Goal: Check status: Check status

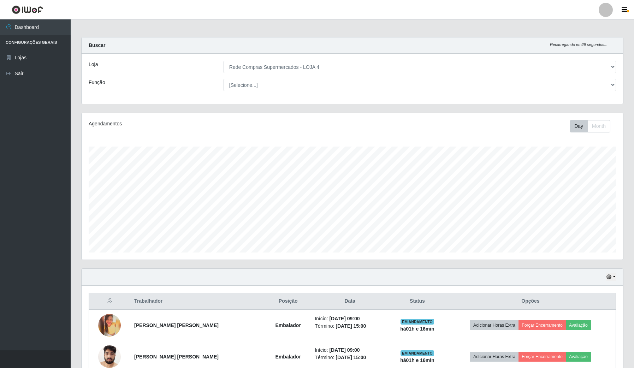
select select "159"
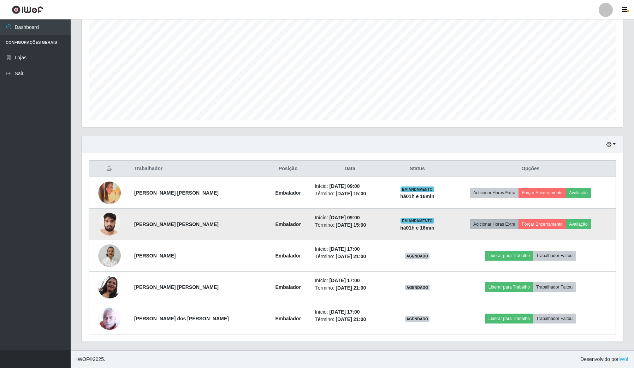
scroll to position [147, 541]
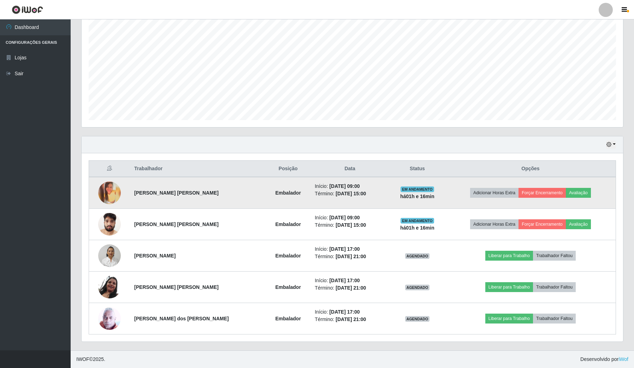
click at [112, 193] on img at bounding box center [109, 192] width 23 height 23
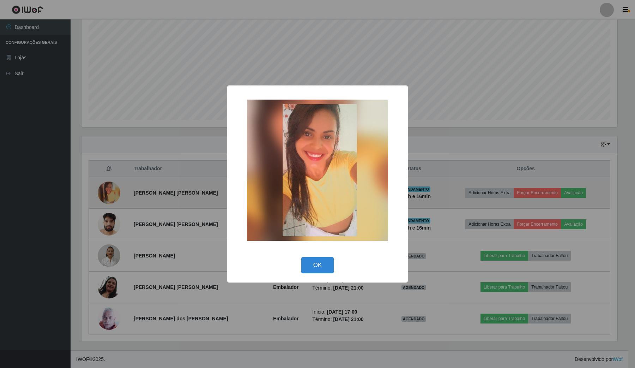
click at [112, 193] on div "× OK Cancel" at bounding box center [317, 184] width 635 height 368
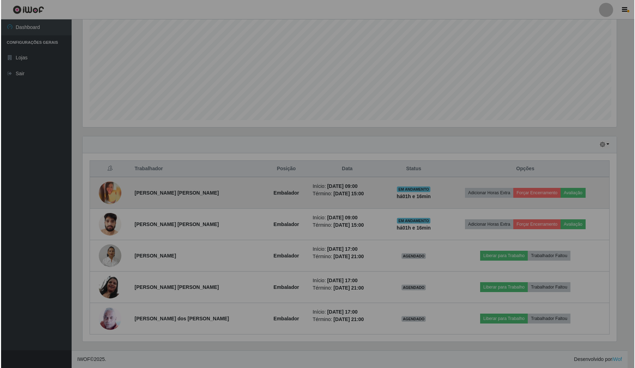
scroll to position [147, 541]
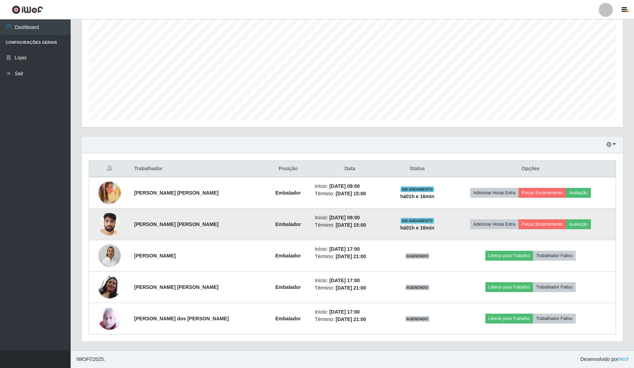
click at [112, 222] on img at bounding box center [109, 224] width 23 height 30
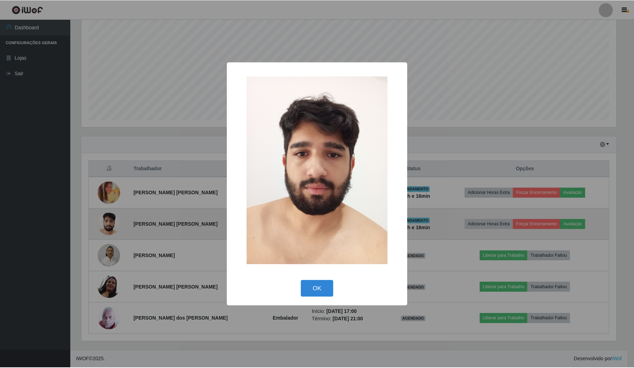
scroll to position [147, 536]
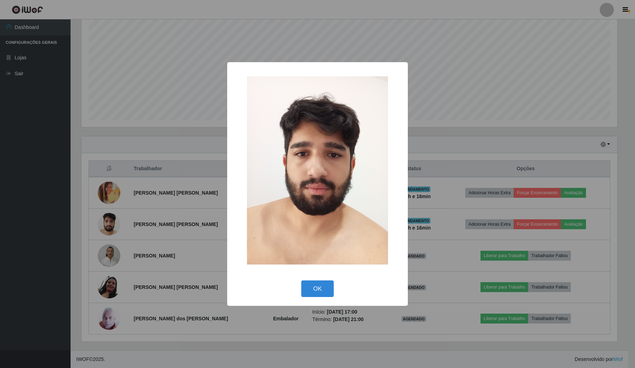
click at [144, 212] on div "× OK Cancel" at bounding box center [317, 184] width 635 height 368
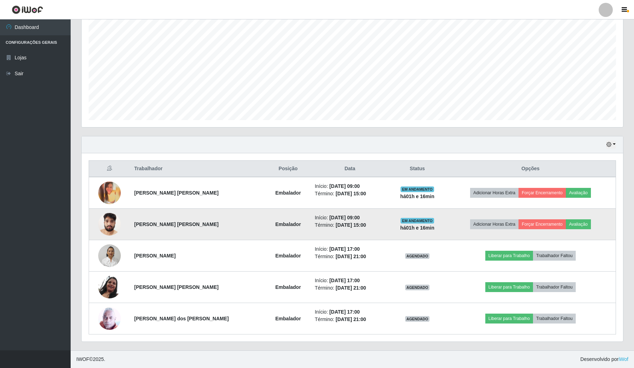
scroll to position [133, 0]
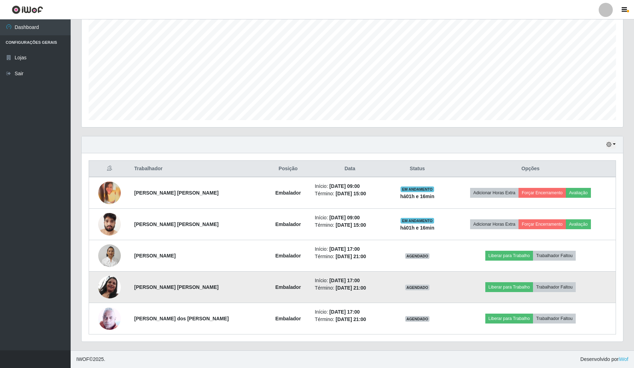
click at [116, 279] on img at bounding box center [109, 287] width 23 height 23
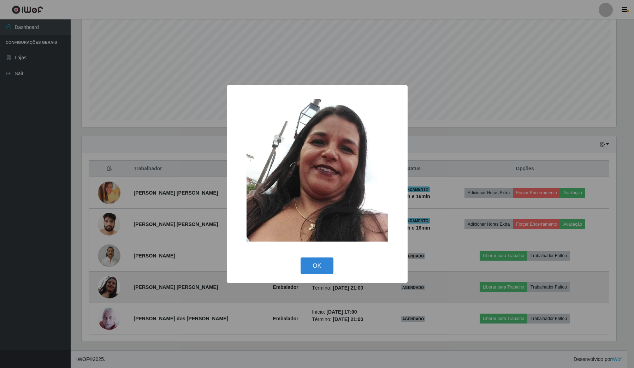
scroll to position [147, 536]
click at [116, 279] on div "× OK Cancel" at bounding box center [317, 184] width 635 height 368
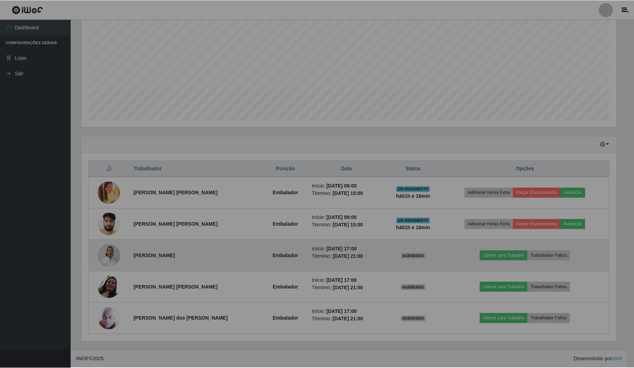
scroll to position [147, 541]
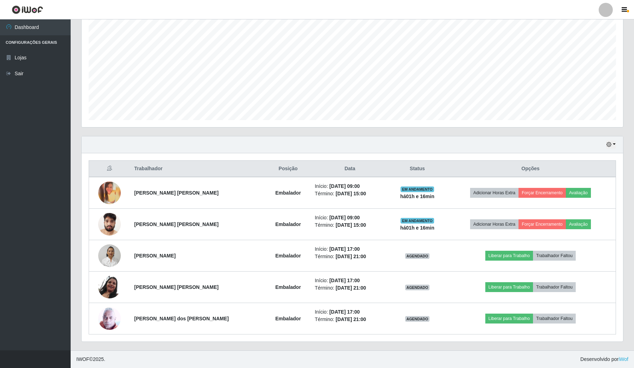
click at [607, 149] on div "Hoje 1 dia 3 dias 1 Semana Não encerrados" at bounding box center [352, 144] width 541 height 17
click at [610, 146] on icon "button" at bounding box center [608, 144] width 5 height 5
click at [595, 215] on button "Não encerrados" at bounding box center [587, 216] width 56 height 14
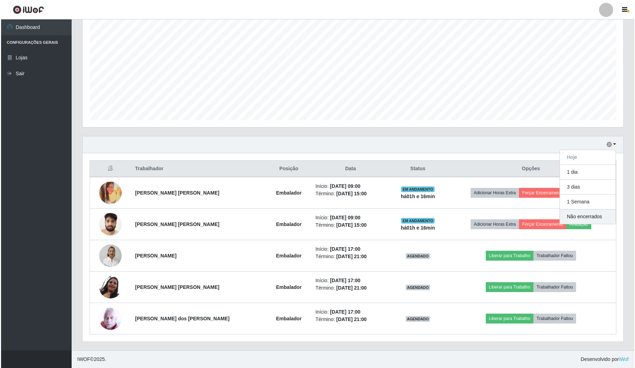
scroll to position [147, 542]
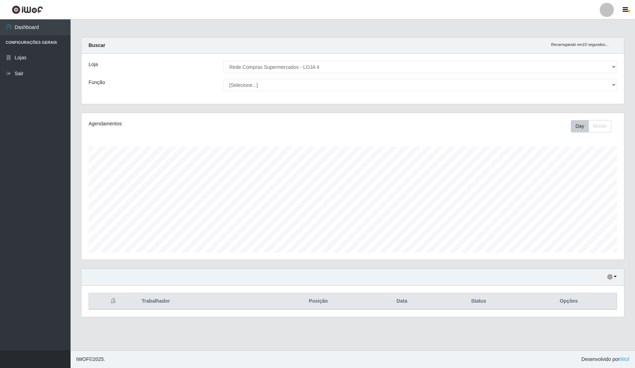
click at [618, 280] on div "Hoje 1 dia 3 dias 1 Semana Não encerrados" at bounding box center [353, 277] width 543 height 17
click at [614, 280] on button "button" at bounding box center [612, 277] width 10 height 8
click at [597, 253] on button "1 Semana" at bounding box center [589, 250] width 56 height 15
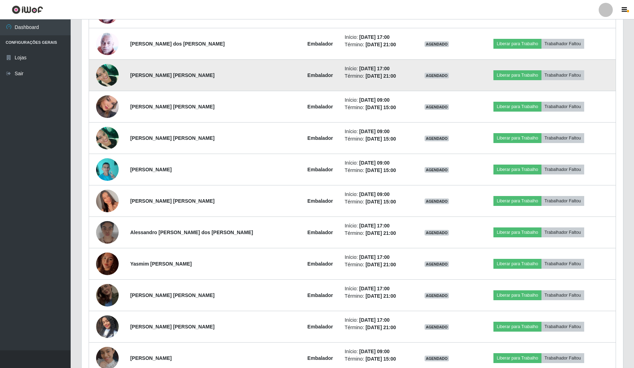
scroll to position [485, 0]
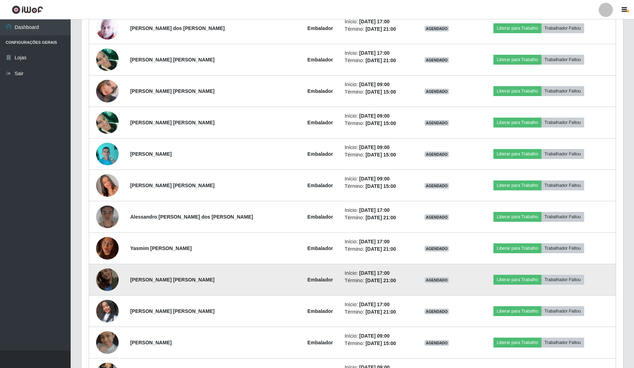
click at [108, 276] on img at bounding box center [107, 279] width 23 height 40
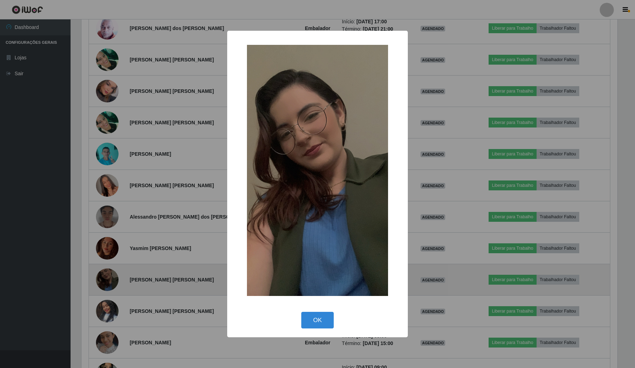
click at [108, 276] on div "× OK Cancel" at bounding box center [317, 184] width 635 height 368
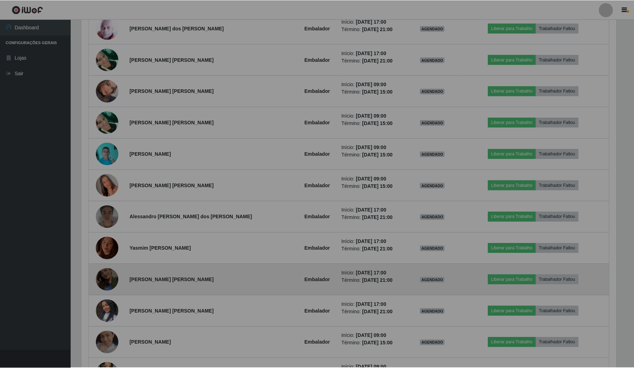
scroll to position [147, 541]
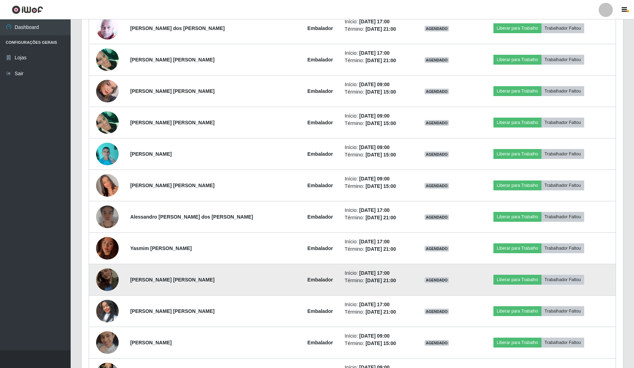
click at [99, 280] on img at bounding box center [107, 279] width 23 height 40
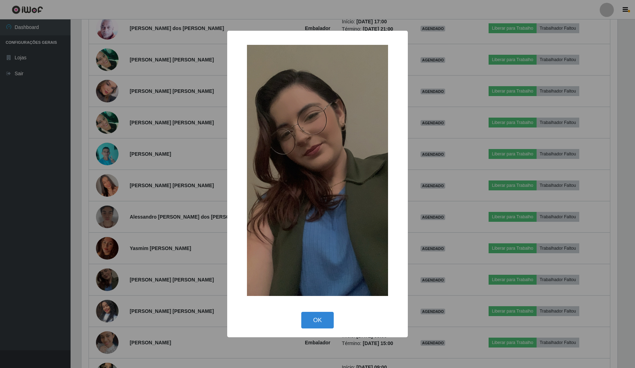
click at [113, 287] on div "× OK Cancel" at bounding box center [317, 184] width 635 height 368
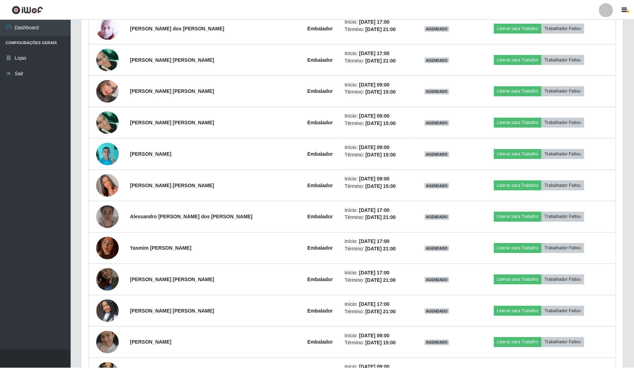
scroll to position [0, 0]
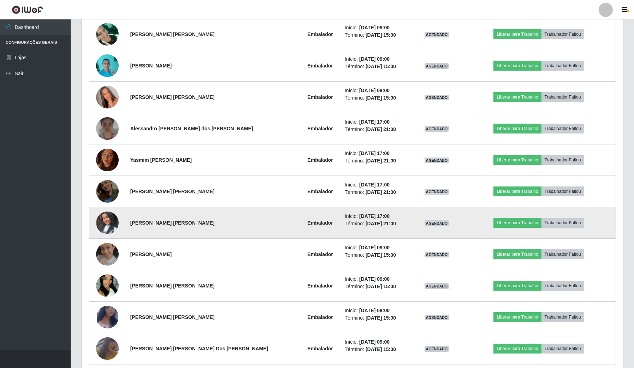
click at [103, 219] on img at bounding box center [107, 223] width 23 height 40
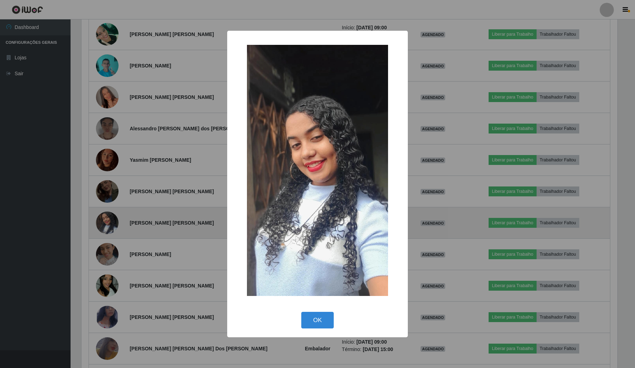
click at [103, 219] on div "× OK Cancel" at bounding box center [317, 184] width 635 height 368
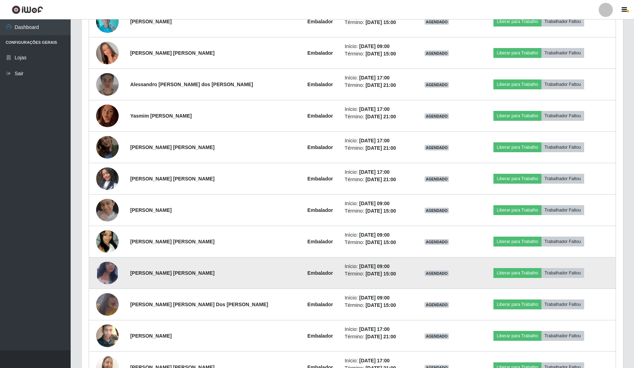
click at [109, 268] on img at bounding box center [107, 272] width 23 height 37
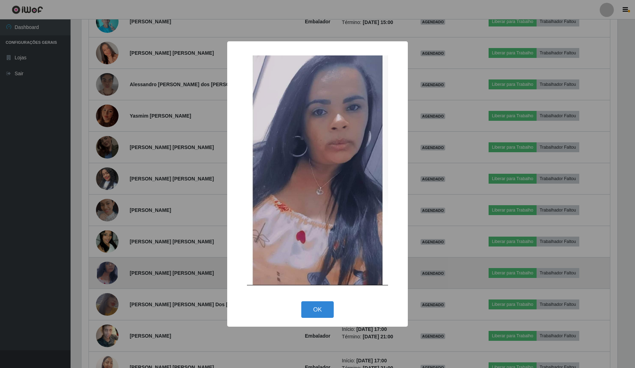
click at [109, 268] on div "× OK Cancel" at bounding box center [317, 184] width 635 height 368
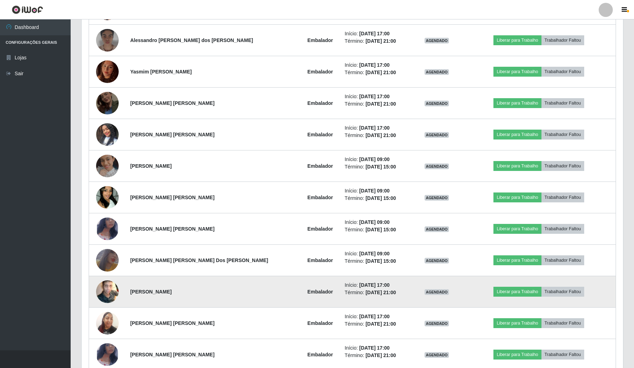
click at [115, 300] on img at bounding box center [107, 291] width 23 height 28
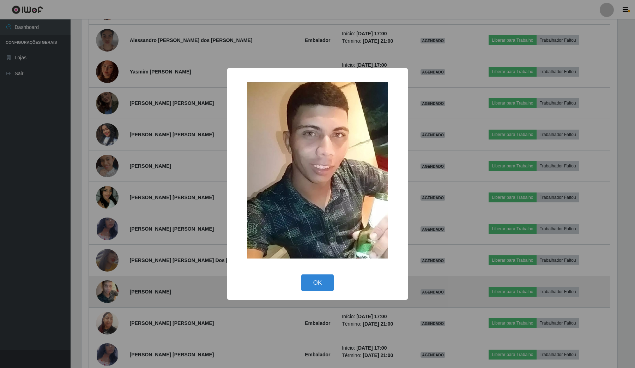
click at [115, 300] on div "× OK Cancel" at bounding box center [317, 184] width 635 height 368
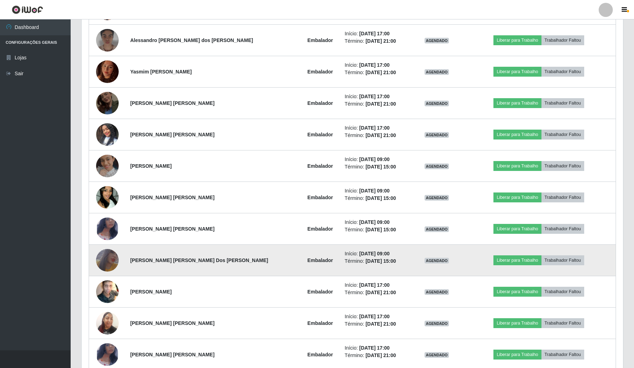
click at [110, 263] on img at bounding box center [107, 260] width 23 height 33
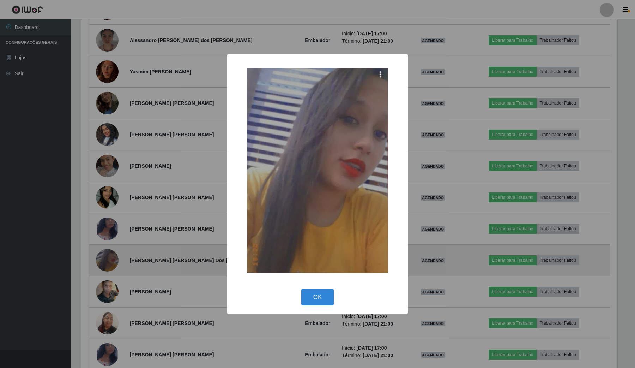
click at [110, 263] on div "× OK Cancel" at bounding box center [317, 184] width 635 height 368
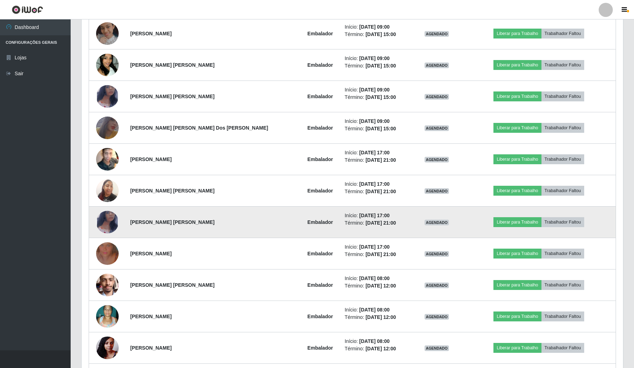
click at [114, 228] on img at bounding box center [107, 222] width 23 height 37
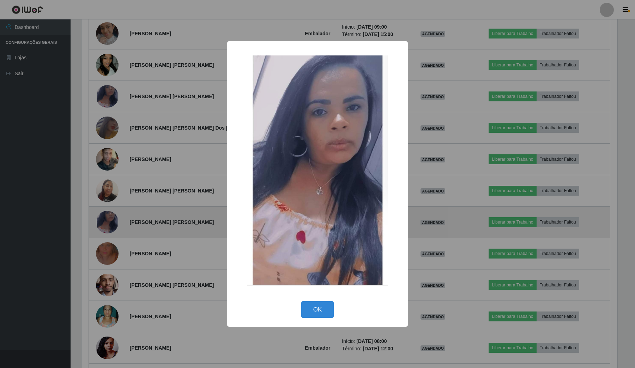
click at [114, 228] on div "× OK Cancel" at bounding box center [317, 184] width 635 height 368
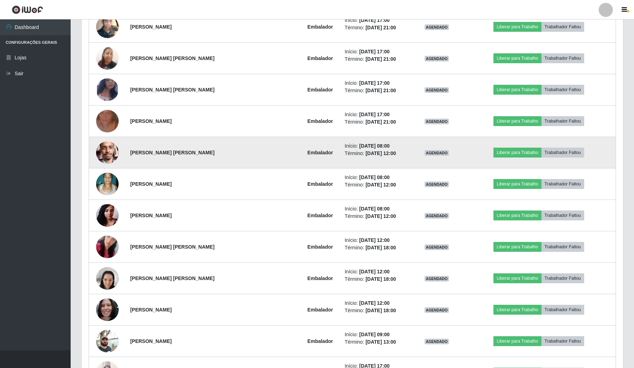
click at [114, 249] on img at bounding box center [107, 247] width 23 height 40
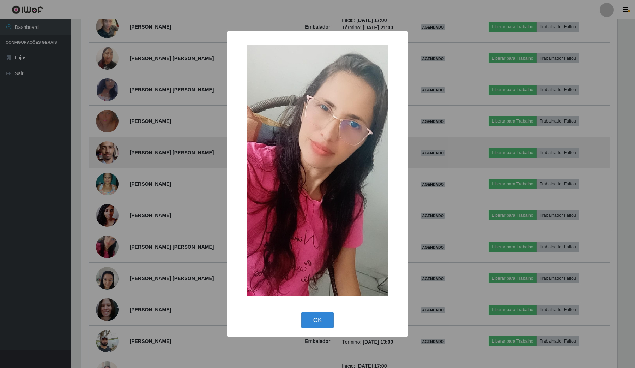
click at [114, 249] on div "× OK Cancel" at bounding box center [317, 184] width 635 height 368
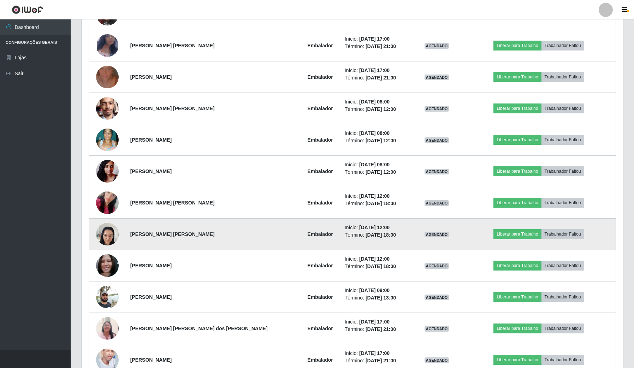
click at [107, 230] on img at bounding box center [107, 234] width 23 height 30
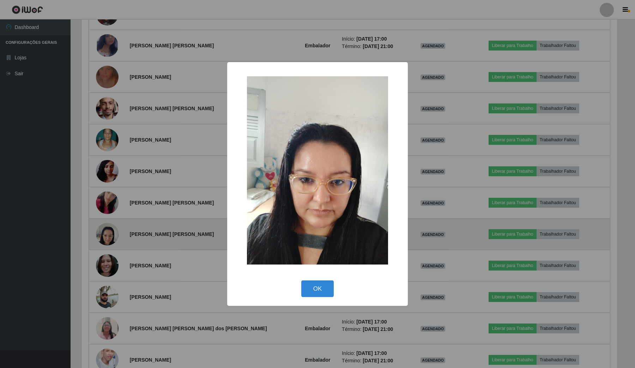
click at [107, 230] on div "× OK Cancel" at bounding box center [317, 184] width 635 height 368
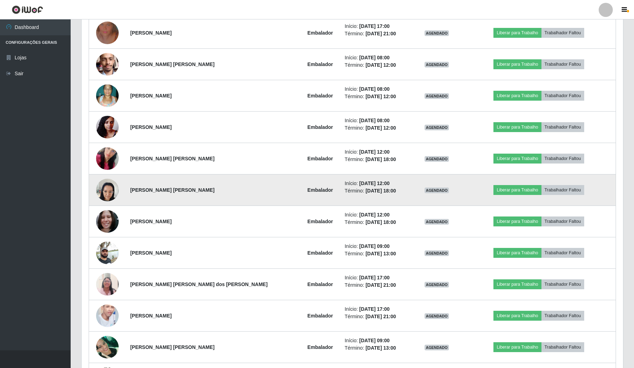
click at [107, 230] on img at bounding box center [107, 221] width 23 height 30
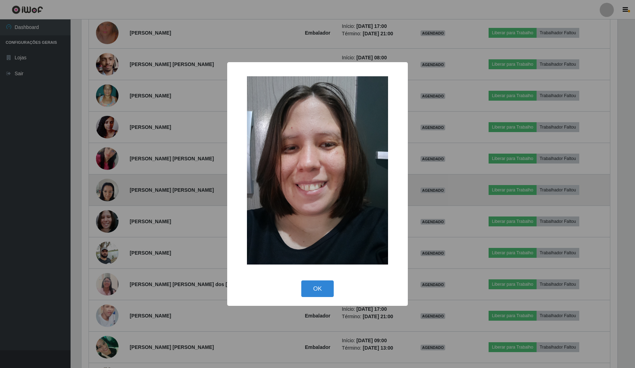
click at [107, 230] on div "× OK Cancel" at bounding box center [317, 184] width 635 height 368
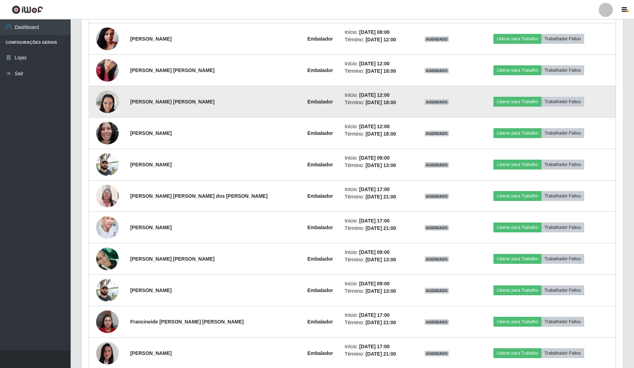
click at [107, 230] on img at bounding box center [107, 227] width 23 height 40
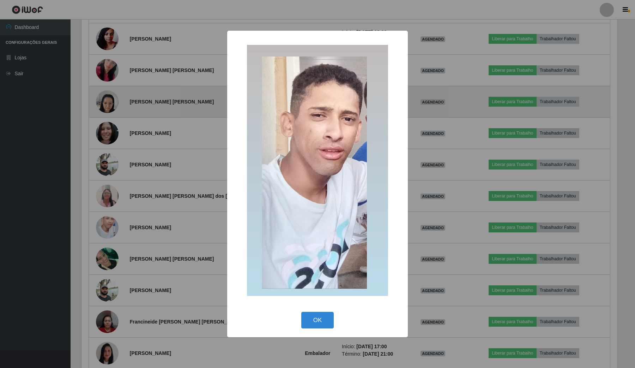
click at [107, 230] on div "× OK Cancel" at bounding box center [317, 184] width 635 height 368
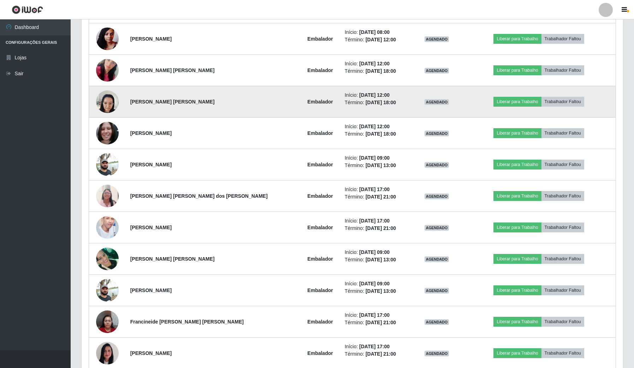
click at [107, 230] on img at bounding box center [107, 227] width 23 height 40
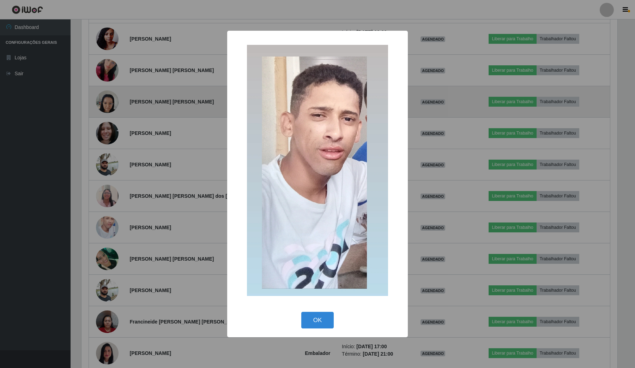
click at [107, 230] on div "× OK Cancel" at bounding box center [317, 184] width 635 height 368
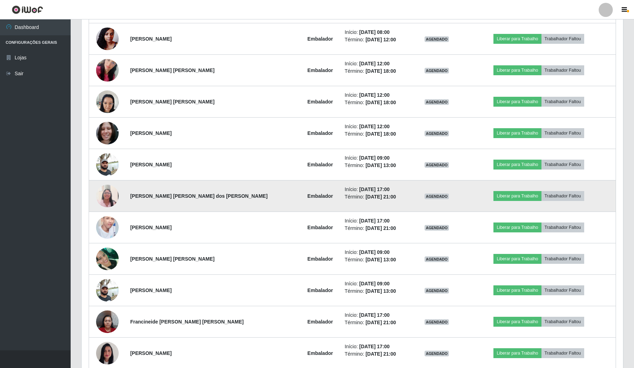
click at [108, 207] on img at bounding box center [107, 196] width 23 height 30
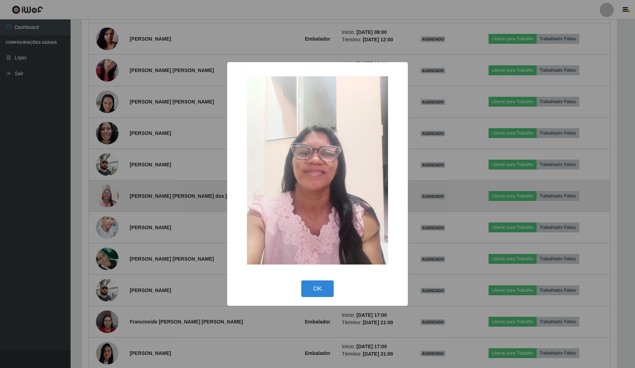
click at [108, 207] on div "× OK Cancel" at bounding box center [317, 184] width 635 height 368
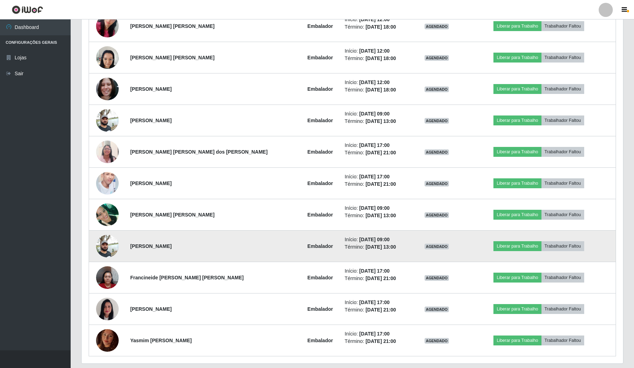
click at [110, 249] on img at bounding box center [107, 246] width 23 height 30
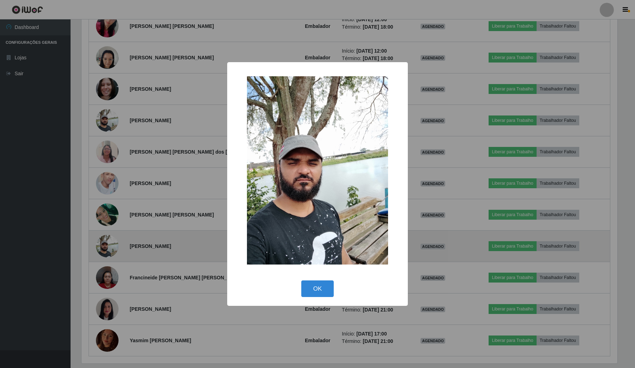
click at [110, 249] on div "× OK Cancel" at bounding box center [317, 184] width 635 height 368
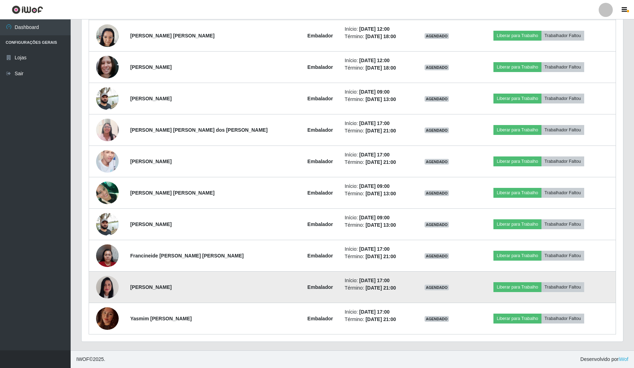
click at [111, 284] on img at bounding box center [107, 287] width 23 height 30
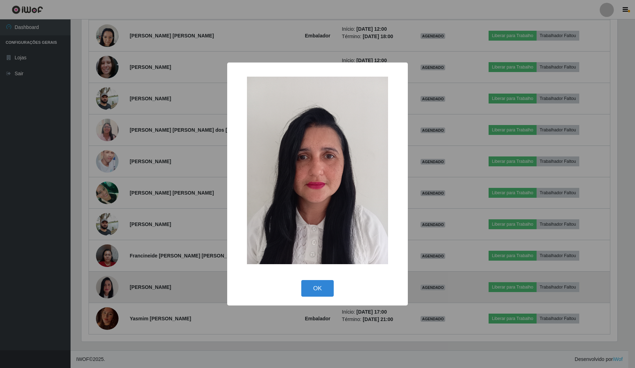
click at [111, 284] on div "× OK Cancel" at bounding box center [317, 184] width 635 height 368
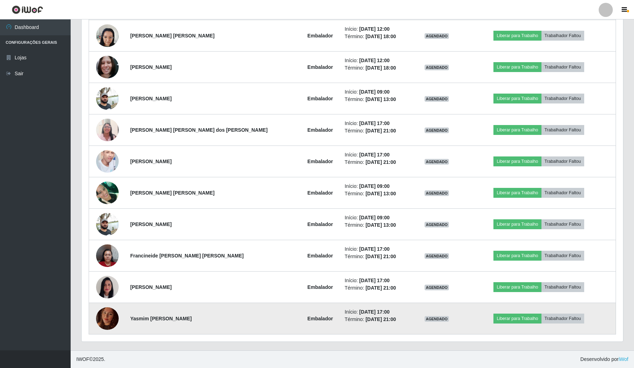
click at [107, 322] on img at bounding box center [107, 318] width 23 height 30
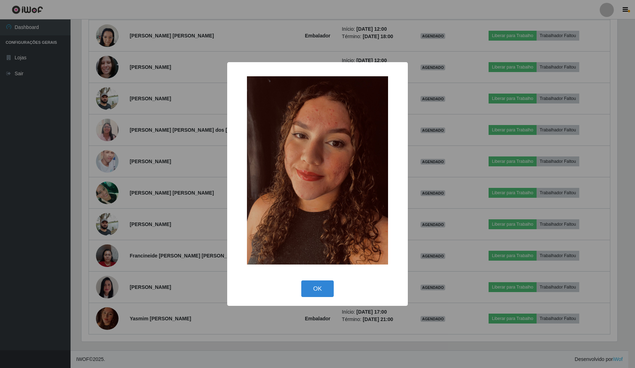
click at [107, 322] on div "× OK Cancel" at bounding box center [317, 184] width 635 height 368
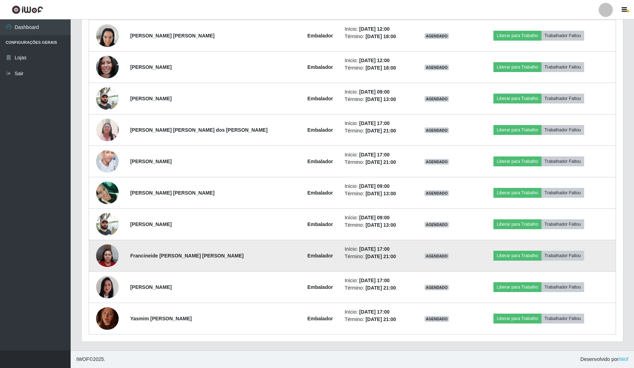
click at [118, 252] on img at bounding box center [107, 255] width 23 height 30
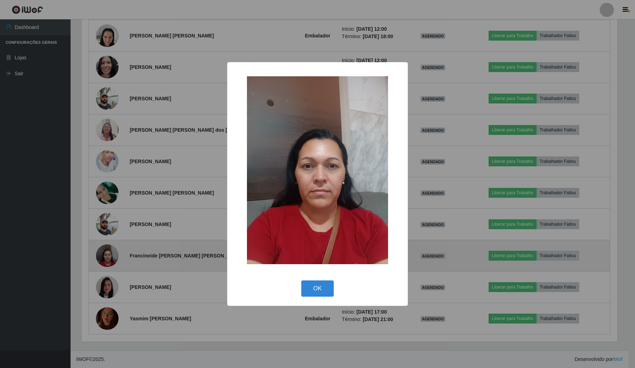
click at [118, 252] on div "× OK Cancel" at bounding box center [317, 184] width 635 height 368
